Goal: Information Seeking & Learning: Learn about a topic

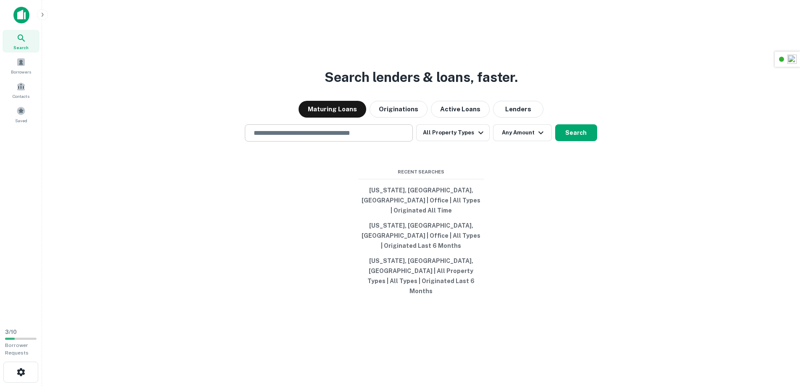
click at [337, 138] on input "text" at bounding box center [329, 133] width 160 height 10
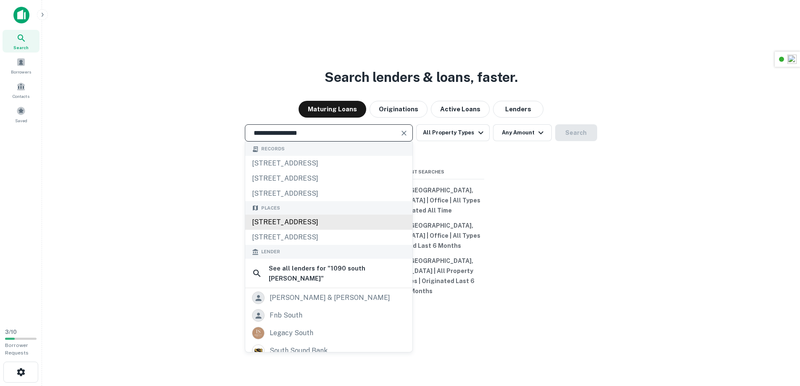
click at [320, 230] on div "[STREET_ADDRESS]" at bounding box center [328, 222] width 167 height 15
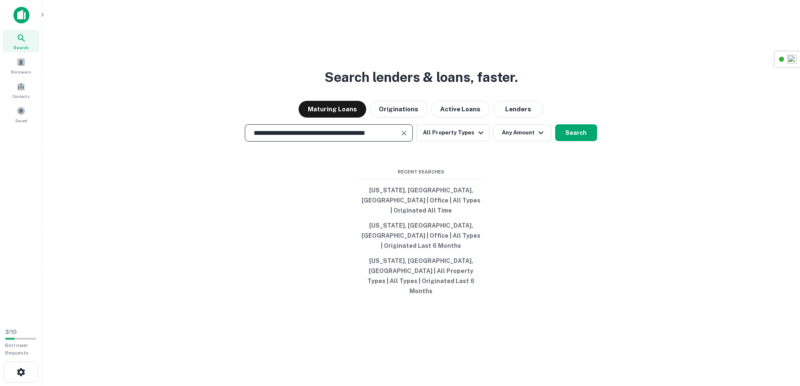
type input "**********"
click at [602, 142] on div "**********" at bounding box center [421, 132] width 745 height 17
click at [569, 141] on button "Search" at bounding box center [576, 132] width 42 height 17
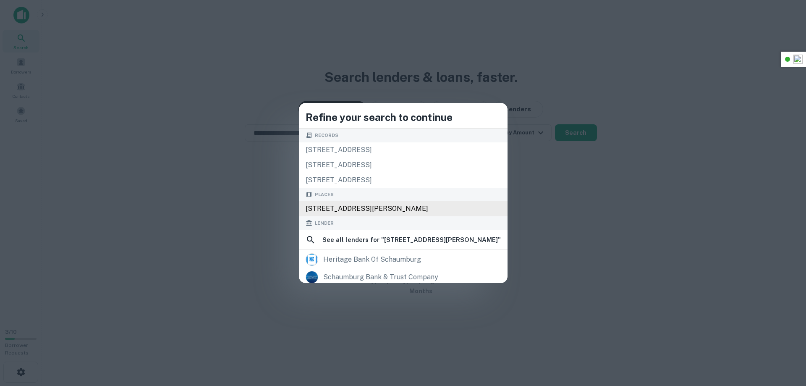
click at [396, 206] on div "[STREET_ADDRESS][PERSON_NAME]" at bounding box center [403, 208] width 209 height 15
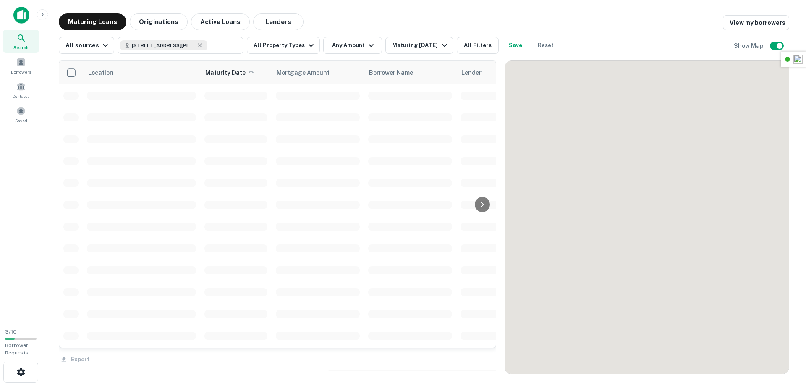
click at [29, 214] on div "Search Borrowers Contacts Saved" at bounding box center [21, 161] width 42 height 322
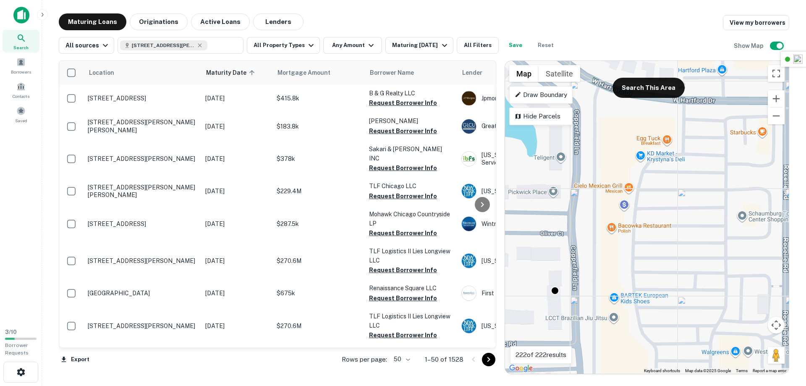
click at [628, 265] on div "To activate drag with keyboard, press Alt + Enter. Once in keyboard drag state,…" at bounding box center [647, 217] width 284 height 313
click at [661, 85] on button "Search This Area" at bounding box center [649, 88] width 72 height 20
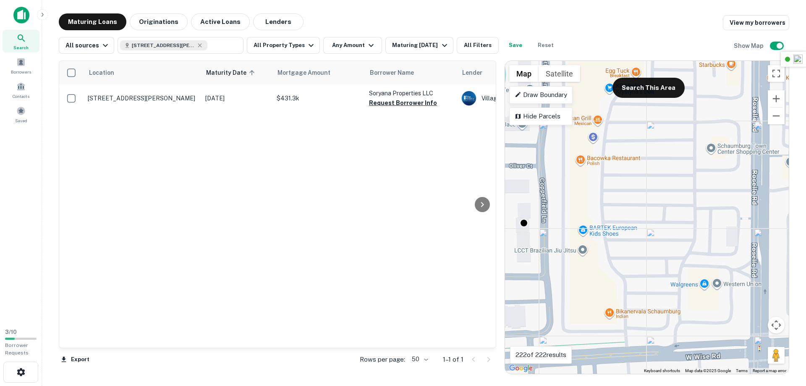
drag, startPoint x: 702, startPoint y: 237, endPoint x: 671, endPoint y: 168, distance: 75.0
click at [671, 169] on div "To activate drag with keyboard, press Alt + Enter. Once in keyboard drag state,…" at bounding box center [647, 217] width 284 height 313
